Goal: Task Accomplishment & Management: Use online tool/utility

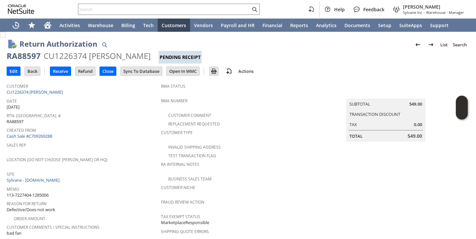
click at [120, 140] on span "Sales Rep" at bounding box center [82, 144] width 151 height 8
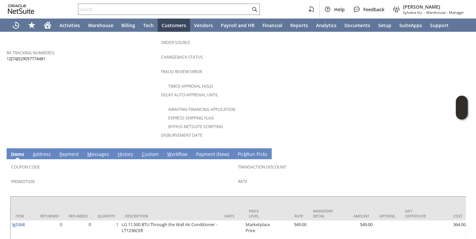
scroll to position [303, 0]
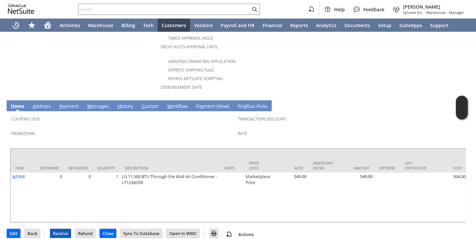
click at [60, 229] on input "Receive" at bounding box center [60, 233] width 20 height 9
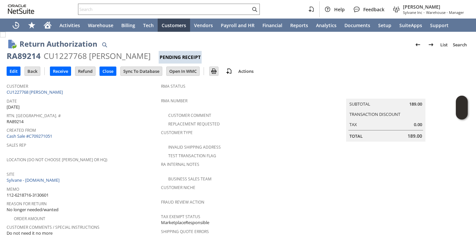
click at [135, 103] on div "Date 8/19/2025" at bounding box center [82, 103] width 151 height 14
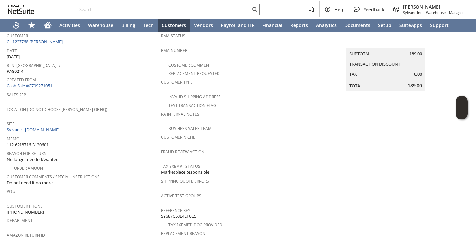
scroll to position [56, 0]
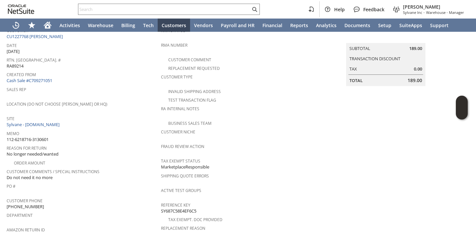
click at [135, 103] on div "Location (Do Not Choose [PERSON_NAME] or HQ)" at bounding box center [82, 106] width 151 height 14
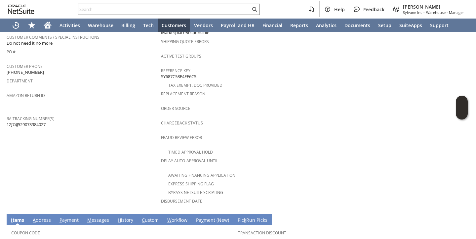
scroll to position [274, 0]
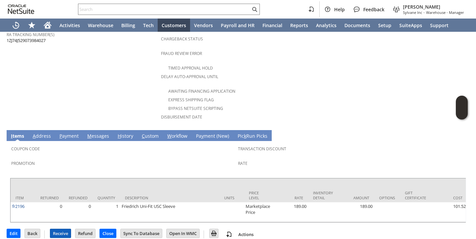
click at [62, 229] on input "Receive" at bounding box center [60, 233] width 20 height 9
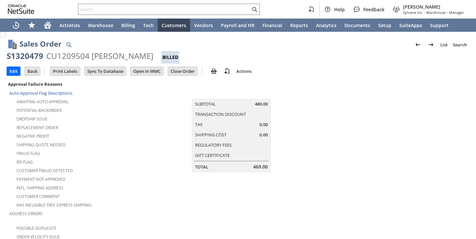
scroll to position [484, 0]
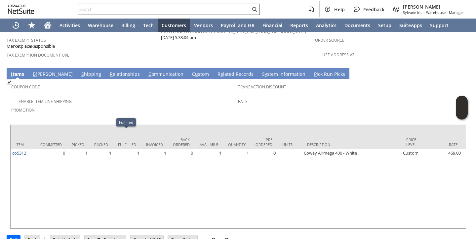
click at [144, 9] on input "text" at bounding box center [164, 9] width 172 height 8
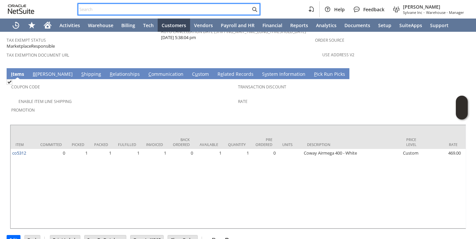
click at [135, 9] on input "text" at bounding box center [164, 9] width 172 height 8
paste input "lg14955"
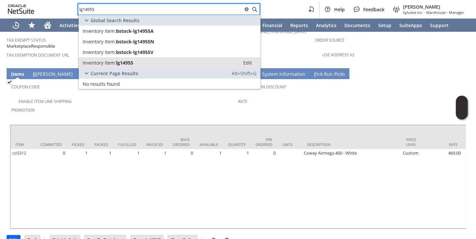
type input "lg14955"
click at [125, 64] on span "lg14955" at bounding box center [124, 63] width 17 height 6
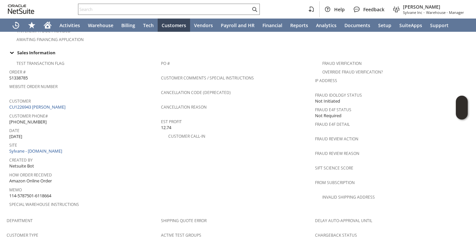
scroll to position [232, 0]
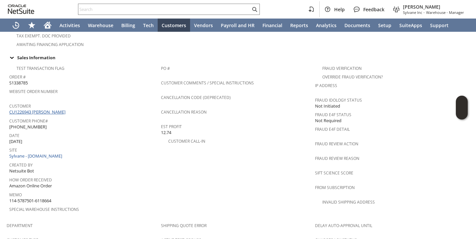
click at [61, 109] on link "CU1226943 Michael Customer" at bounding box center [38, 112] width 58 height 6
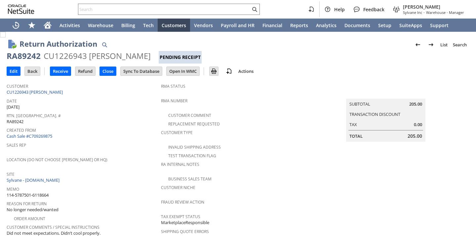
click at [144, 133] on div "Created From Cash Sale #C709269875" at bounding box center [82, 132] width 151 height 14
click at [59, 76] on td "Receive" at bounding box center [62, 71] width 25 height 12
click at [59, 72] on input "Receive" at bounding box center [60, 71] width 20 height 9
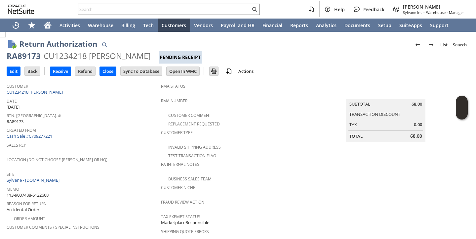
click at [144, 184] on span "Memo" at bounding box center [82, 188] width 151 height 8
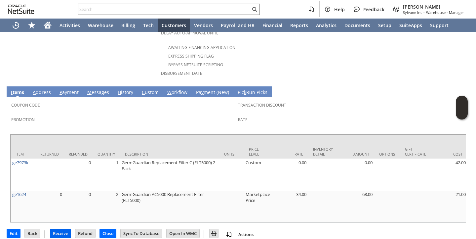
click at [65, 229] on input "Receive" at bounding box center [60, 233] width 20 height 9
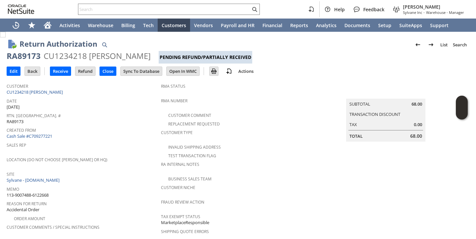
click at [58, 76] on td "Receive" at bounding box center [62, 71] width 25 height 12
click at [58, 74] on input "Receive" at bounding box center [60, 71] width 20 height 9
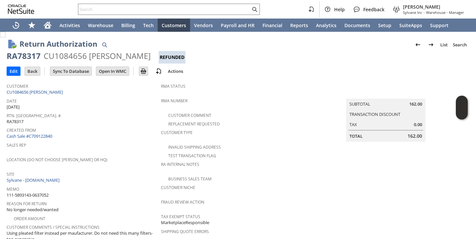
click at [107, 105] on div "Date 12/11/2023" at bounding box center [82, 103] width 151 height 14
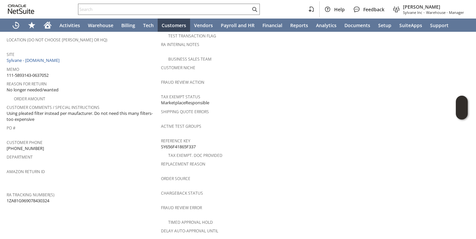
scroll to position [119, 0]
click at [107, 111] on span "Using pleated filter instead per maufacturer. Do not need this many filters-too…" at bounding box center [82, 117] width 151 height 12
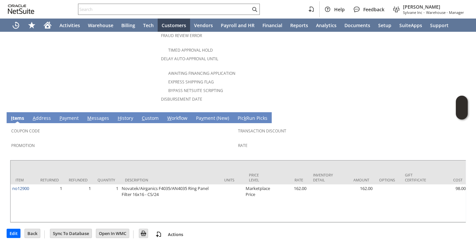
scroll to position [0, 0]
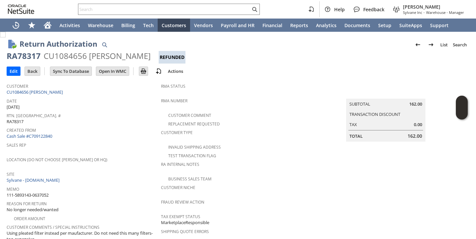
click at [109, 161] on div "Location (Do Not Choose [PERSON_NAME] or HQ)" at bounding box center [82, 162] width 151 height 14
click at [41, 30] on div "Home" at bounding box center [48, 25] width 16 height 13
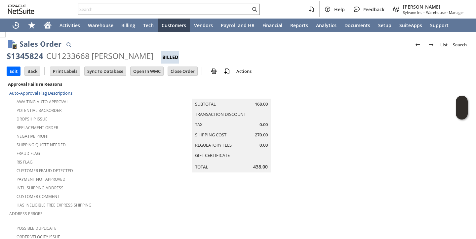
click at [106, 166] on div "Customer Fraud Detected" at bounding box center [85, 170] width 152 height 8
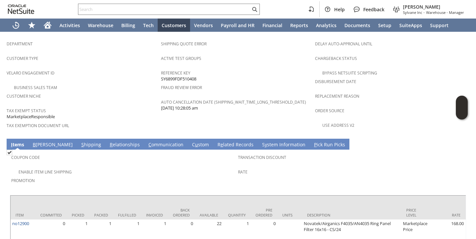
scroll to position [443, 0]
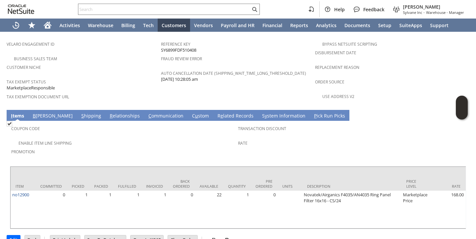
click at [114, 142] on td "Coupon Code Enable Item Line Shipping Promotion Transaction Discount Rate" at bounding box center [238, 142] width 456 height 42
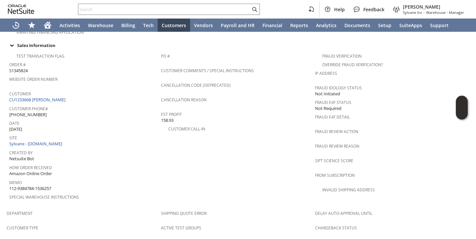
scroll to position [244, 0]
click at [17, 68] on span "S1345824" at bounding box center [18, 71] width 19 height 6
copy span "S1345824"
click at [137, 104] on span "Customer Phone#" at bounding box center [83, 108] width 148 height 8
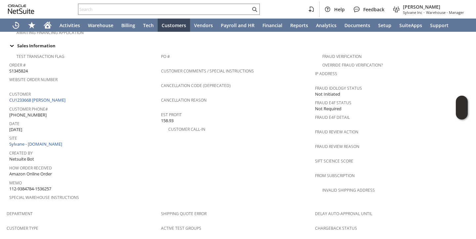
scroll to position [443, 0]
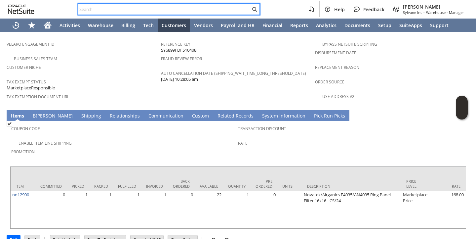
click at [141, 9] on input "text" at bounding box center [164, 9] width 172 height 8
paste input "RA89285"
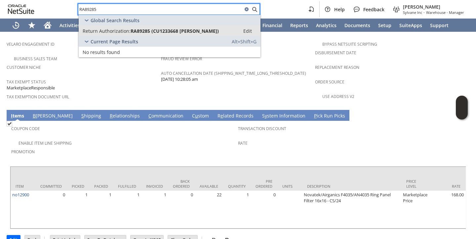
type input "RA89285"
click at [139, 30] on span "RA89285 (CU1233668 Alexander Customer)" at bounding box center [175, 31] width 88 height 6
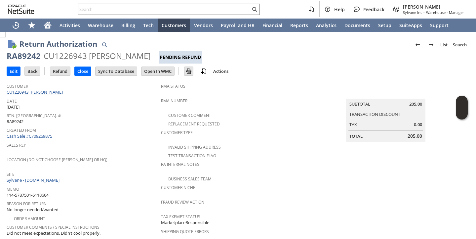
click at [48, 92] on link "CU1226943 [PERSON_NAME]" at bounding box center [36, 92] width 58 height 6
click at [36, 93] on link "CU1234218 Laura Pitman" at bounding box center [36, 92] width 58 height 6
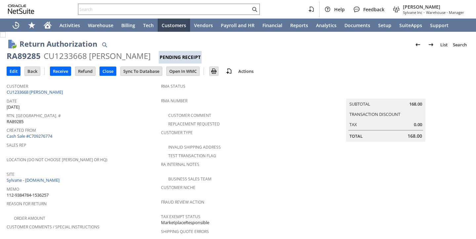
click at [144, 114] on span "Rtn. [GEOGRAPHIC_DATA]. #" at bounding box center [82, 115] width 151 height 8
click at [125, 155] on span "Location (Do Not Choose [PERSON_NAME] or HQ)" at bounding box center [82, 159] width 151 height 8
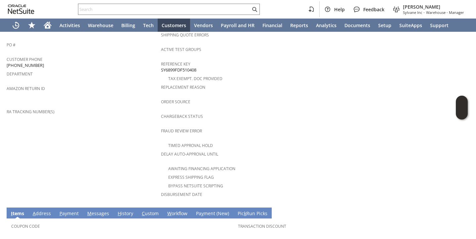
scroll to position [292, 0]
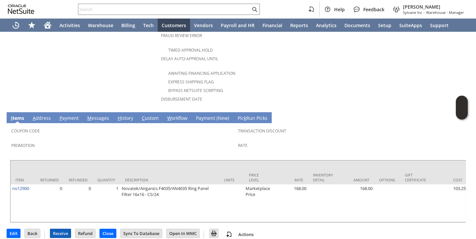
click at [69, 229] on input "Receive" at bounding box center [60, 233] width 20 height 9
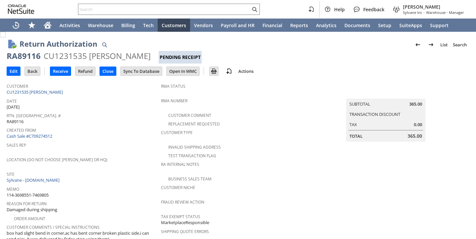
click at [112, 142] on span "Sales Rep" at bounding box center [82, 144] width 151 height 8
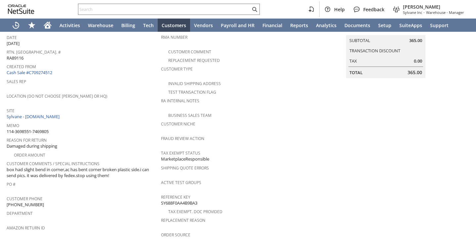
scroll to position [67, 0]
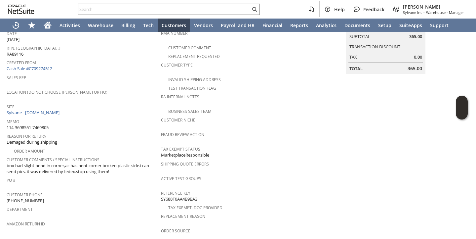
click at [112, 146] on div "Order Amount" at bounding box center [84, 150] width 154 height 8
click at [116, 123] on div "Memo 114-3698551-7469805" at bounding box center [82, 124] width 151 height 14
click at [82, 164] on span "box had slight bend in corner,ac has bent corner broken plastic side.i can send…" at bounding box center [82, 168] width 151 height 12
click at [81, 164] on span "box had slight bend in corner,ac has bent corner broken plastic side.i can send…" at bounding box center [82, 168] width 151 height 12
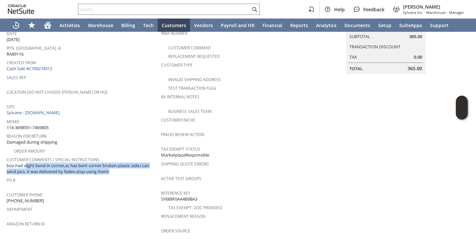
click at [81, 164] on span "box had slight bend in corner,ac has bent corner broken plastic side.i can send…" at bounding box center [82, 168] width 151 height 12
click at [87, 167] on span "box had slight bend in corner,ac has bent corner broken plastic side.i can send…" at bounding box center [82, 168] width 151 height 12
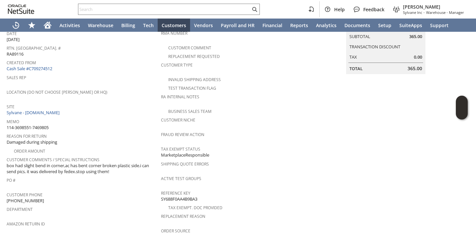
click at [92, 175] on span "PO #" at bounding box center [82, 179] width 151 height 8
click at [129, 89] on span "Location (Do Not Choose [PERSON_NAME] or HQ)" at bounding box center [82, 91] width 151 height 8
click at [125, 136] on div "Reason For Return Damaged during shipping" at bounding box center [82, 138] width 151 height 14
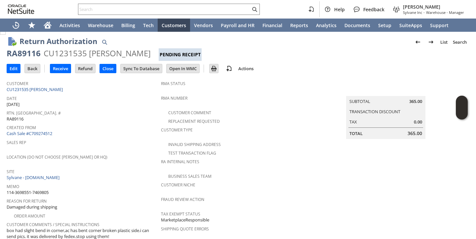
scroll to position [0, 0]
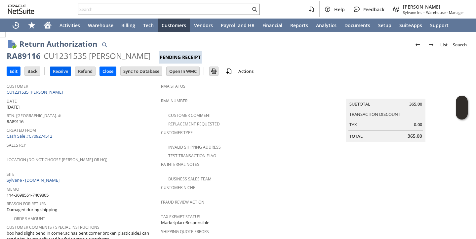
click at [62, 70] on input "Receive" at bounding box center [60, 71] width 20 height 9
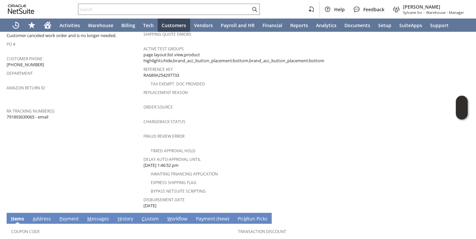
scroll to position [300, 0]
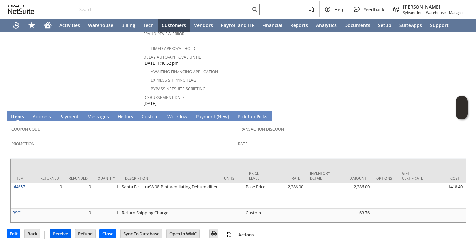
click at [60, 229] on input "Receive" at bounding box center [60, 233] width 20 height 9
